Goal: Task Accomplishment & Management: Use online tool/utility

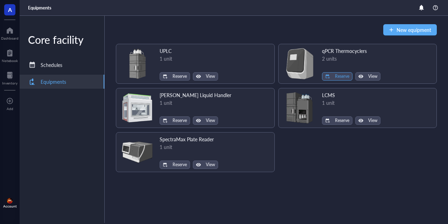
click at [332, 77] on button "Reserve" at bounding box center [337, 76] width 30 height 8
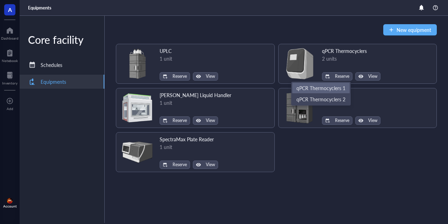
click at [330, 88] on span "qPCR Thermocyclers 1" at bounding box center [320, 88] width 49 height 8
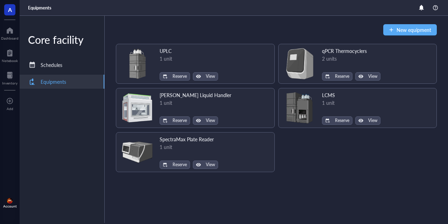
scroll to position [168, 0]
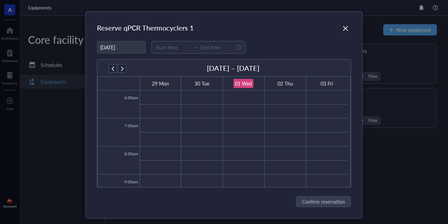
click at [295, 84] on div "02 Thu" at bounding box center [285, 83] width 41 height 13
click at [285, 83] on div "02 Thu" at bounding box center [285, 83] width 15 height 8
click at [288, 81] on div "02 Thu" at bounding box center [285, 83] width 15 height 8
click at [288, 83] on div "02 Thu" at bounding box center [285, 83] width 15 height 8
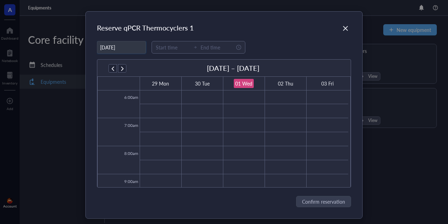
click at [115, 48] on input "10/02/2025" at bounding box center [121, 48] width 48 height 14
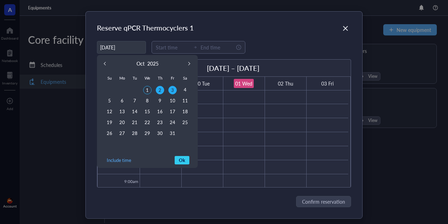
click at [169, 91] on div "3" at bounding box center [172, 90] width 8 height 8
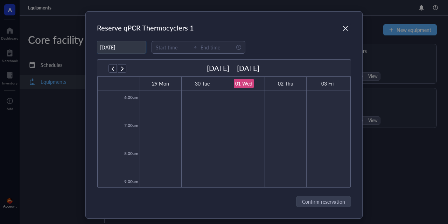
click at [114, 47] on input "10/03/2025" at bounding box center [121, 48] width 48 height 14
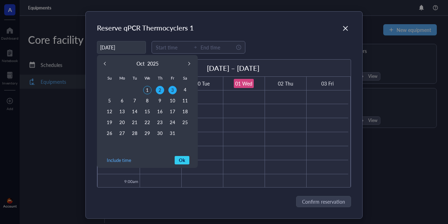
type input "10/02/2025"
click at [157, 88] on div "2" at bounding box center [160, 90] width 8 height 8
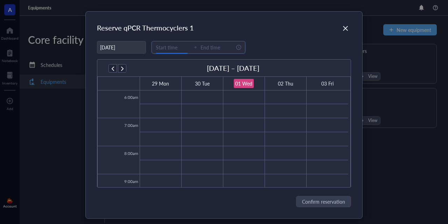
drag, startPoint x: 160, startPoint y: 47, endPoint x: 165, endPoint y: 49, distance: 5.8
click at [160, 47] on input at bounding box center [173, 47] width 34 height 8
type input "15:00"
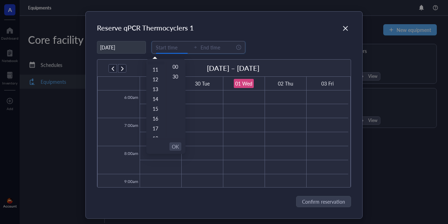
type input "10:00"
click at [156, 47] on input at bounding box center [173, 47] width 34 height 8
click at [156, 49] on input at bounding box center [173, 47] width 34 height 8
click at [156, 94] on div "10" at bounding box center [156, 95] width 17 height 10
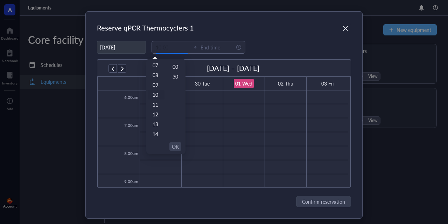
type input "12:00"
type input "00:00"
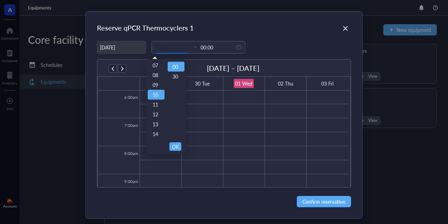
scroll to position [98, 0]
drag, startPoint x: 203, startPoint y: 46, endPoint x: 209, endPoint y: 50, distance: 6.9
click at [203, 47] on input "00:00" at bounding box center [218, 47] width 34 height 8
click at [201, 49] on input "00:00" at bounding box center [218, 47] width 34 height 8
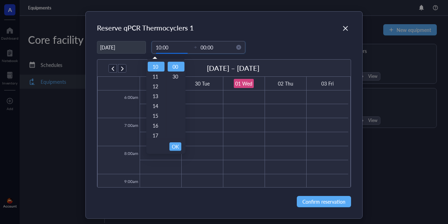
click at [201, 48] on input "00:00" at bounding box center [218, 47] width 34 height 8
click at [201, 47] on input "00:00" at bounding box center [218, 47] width 34 height 8
drag, startPoint x: 208, startPoint y: 46, endPoint x: 185, endPoint y: 46, distance: 23.1
click at [185, 46] on div "10:00 00:00" at bounding box center [199, 47] width 94 height 13
click at [174, 77] on div "30" at bounding box center [176, 76] width 17 height 10
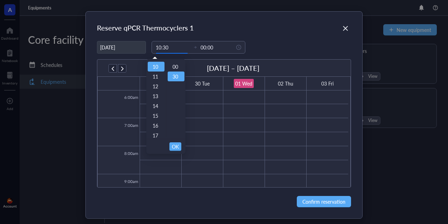
scroll to position [10, 0]
click at [172, 68] on div "30" at bounding box center [176, 67] width 17 height 10
click at [176, 69] on div "00" at bounding box center [176, 67] width 17 height 10
type input "10:00"
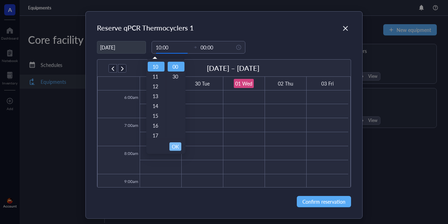
click at [177, 146] on span "OK" at bounding box center [175, 146] width 7 height 13
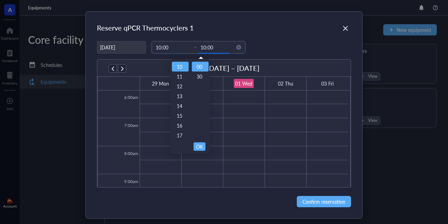
scroll to position [98, 0]
click at [180, 77] on div "11" at bounding box center [180, 76] width 17 height 10
type input "11:00"
drag, startPoint x: 201, startPoint y: 143, endPoint x: 208, endPoint y: 134, distance: 11.2
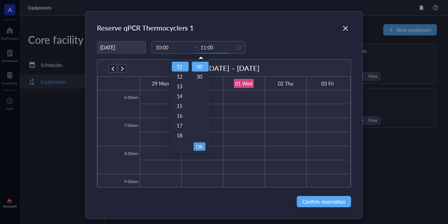
click at [201, 142] on span "OK" at bounding box center [199, 146] width 7 height 13
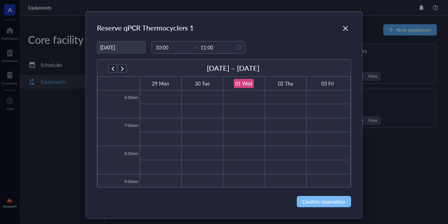
click at [325, 204] on span "Confirm reservation" at bounding box center [323, 201] width 43 height 8
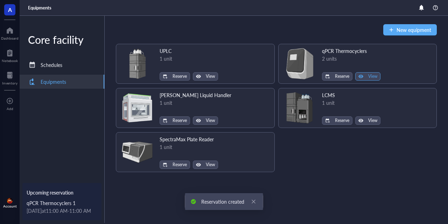
click at [370, 76] on span "View" at bounding box center [372, 76] width 9 height 5
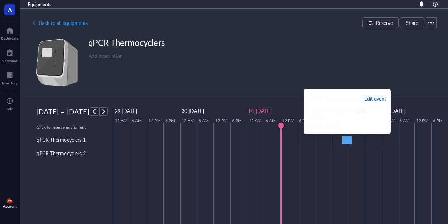
click at [372, 96] on span "Edit event" at bounding box center [375, 98] width 22 height 8
type input "10/02/2025"
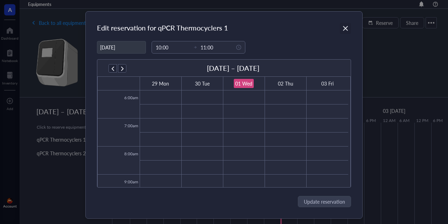
click at [340, 29] on div "Close" at bounding box center [345, 28] width 11 height 11
